Goal: Task Accomplishment & Management: Complete application form

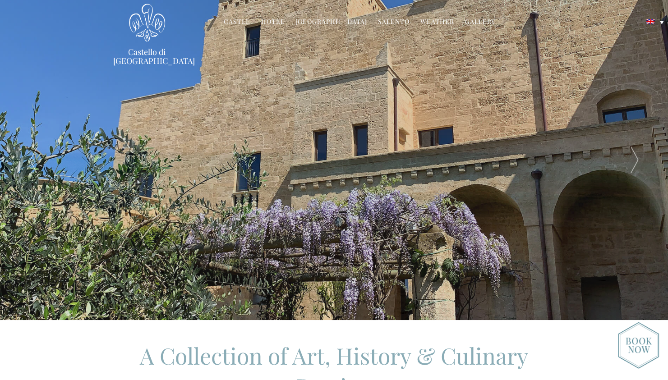
click at [277, 19] on link "Hotel" at bounding box center [272, 22] width 23 height 10
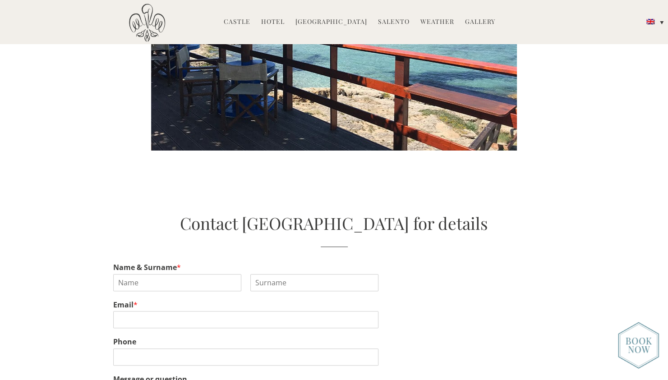
scroll to position [1754, 0]
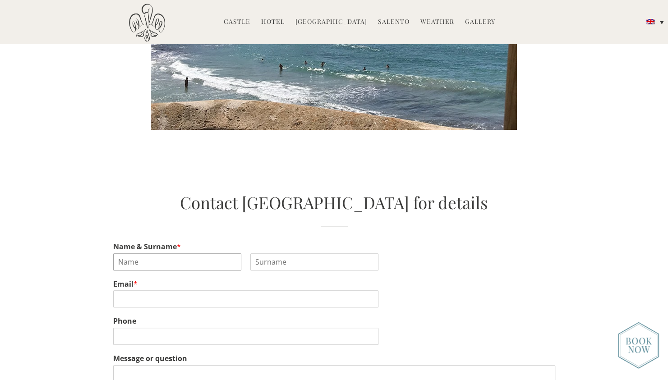
click at [174, 253] on input "Name & Surname *" at bounding box center [177, 261] width 128 height 17
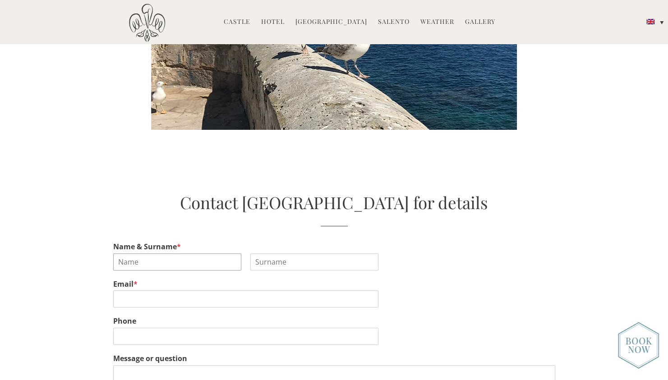
type input "Charles Jonathan"
type input "Hall"
type input "hall.jonathan1@gmail.com"
type input "07768358032"
drag, startPoint x: 147, startPoint y: 197, endPoint x: 110, endPoint y: 197, distance: 37.0
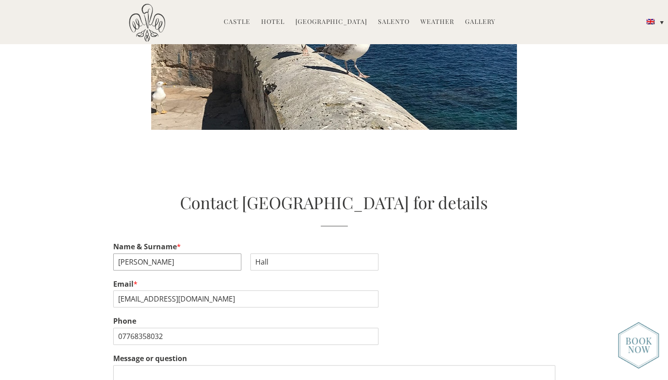
click at [110, 197] on div "Contact Castello di Ugento for details Name & Surname * Charles First Hall Last…" at bounding box center [333, 319] width 455 height 256
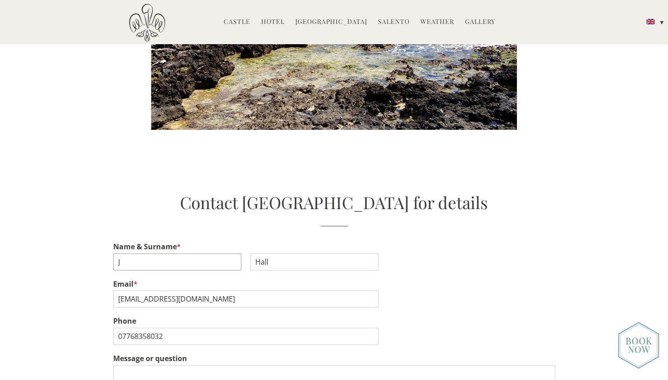
type input "Jonathan"
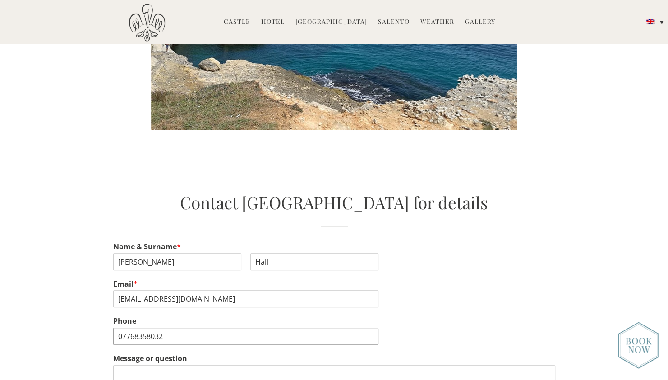
drag, startPoint x: 167, startPoint y: 274, endPoint x: 100, endPoint y: 269, distance: 66.9
click at [100, 269] on div "Contact Castello di Ugento for details Name & Surname * Jonathan First Hall Las…" at bounding box center [334, 319] width 668 height 256
type textarea "Dear Sir/Madam, I wonder if you have any availability for 5-7 days from Septemb…"
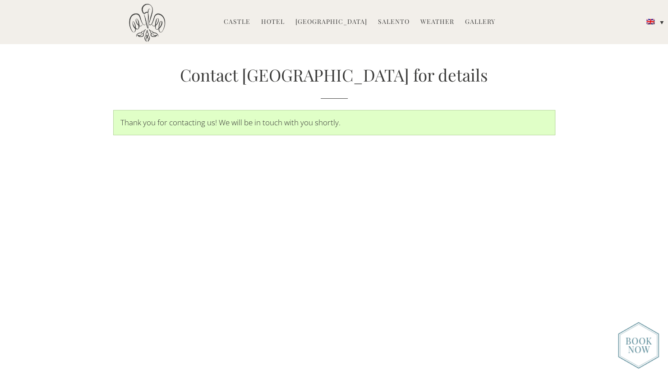
scroll to position [1883, 0]
